Goal: Check status: Check status

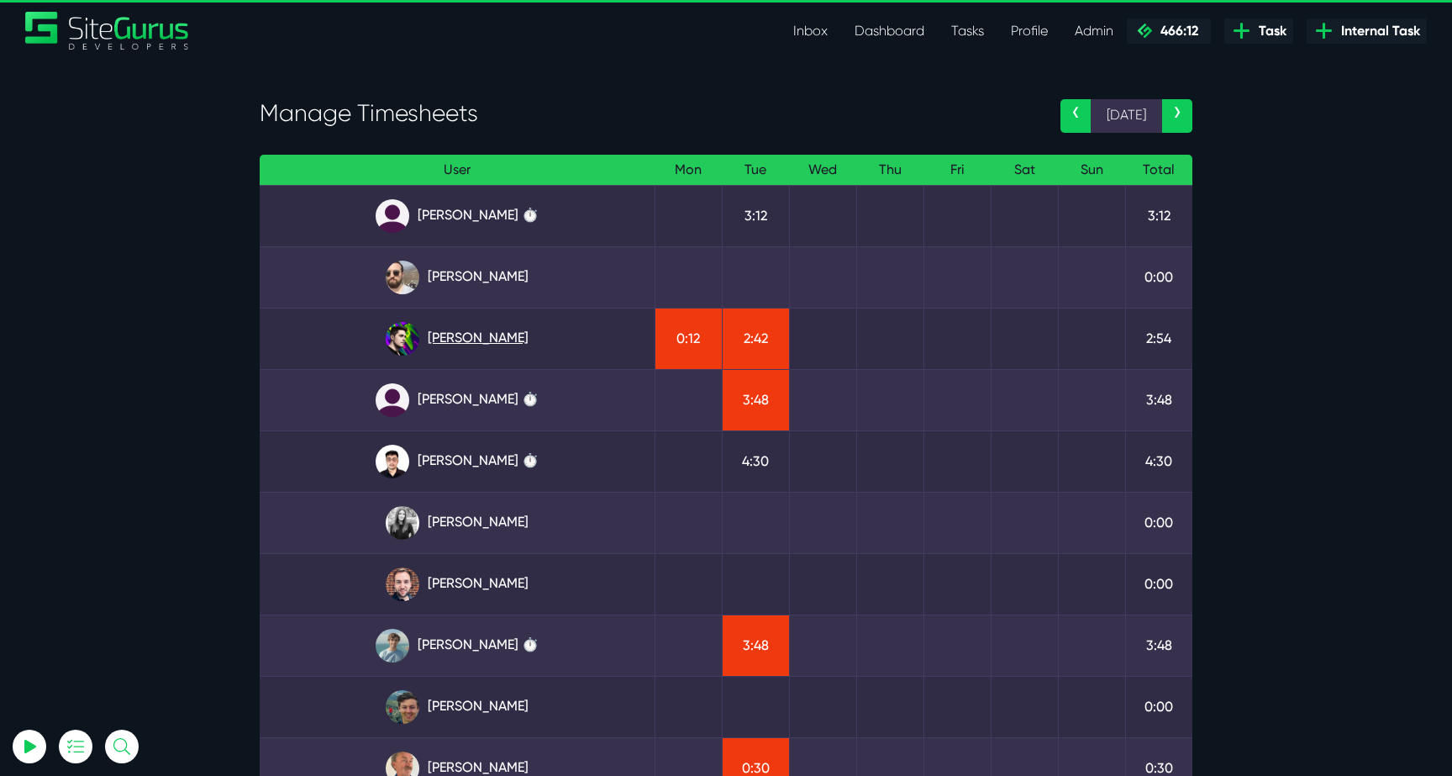
click at [498, 348] on link "Josh Carter" at bounding box center [457, 339] width 368 height 34
click at [486, 345] on link "Josh Carter" at bounding box center [457, 339] width 368 height 34
